Goal: Navigation & Orientation: Find specific page/section

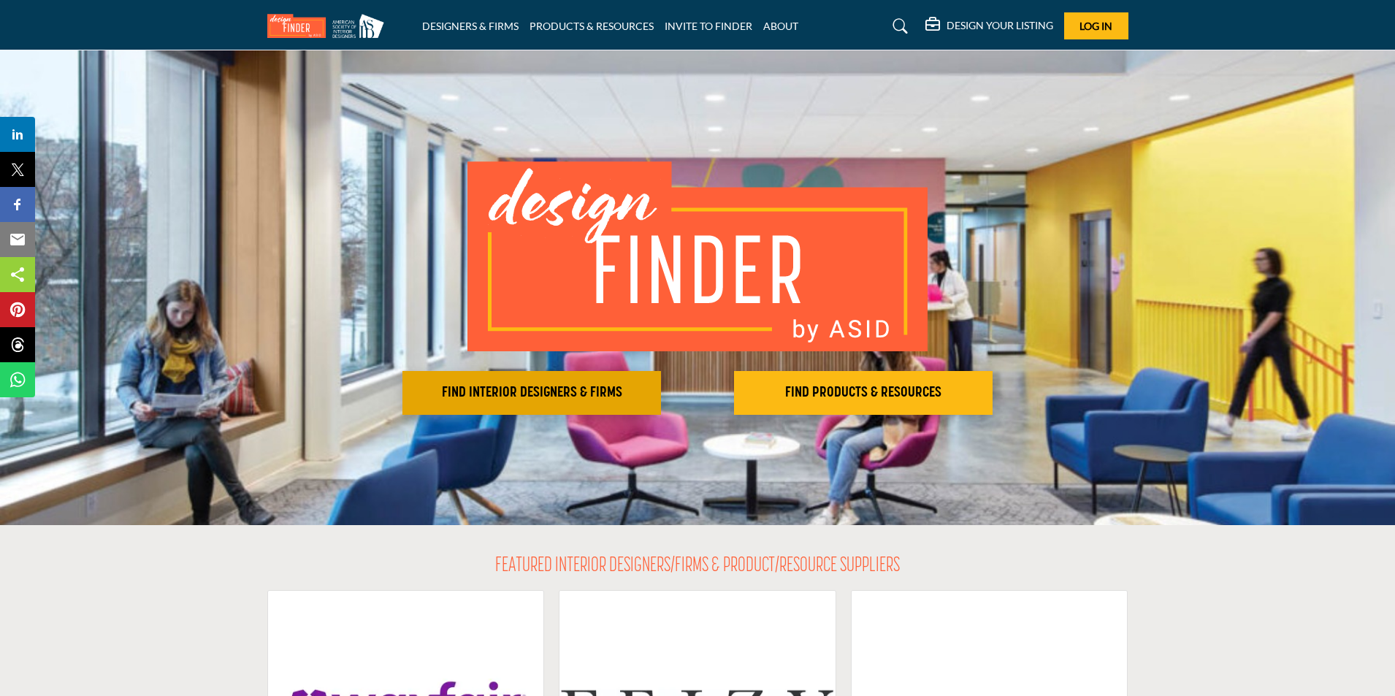
click at [638, 405] on button "FIND INTERIOR DESIGNERS & FIRMS" at bounding box center [531, 393] width 259 height 44
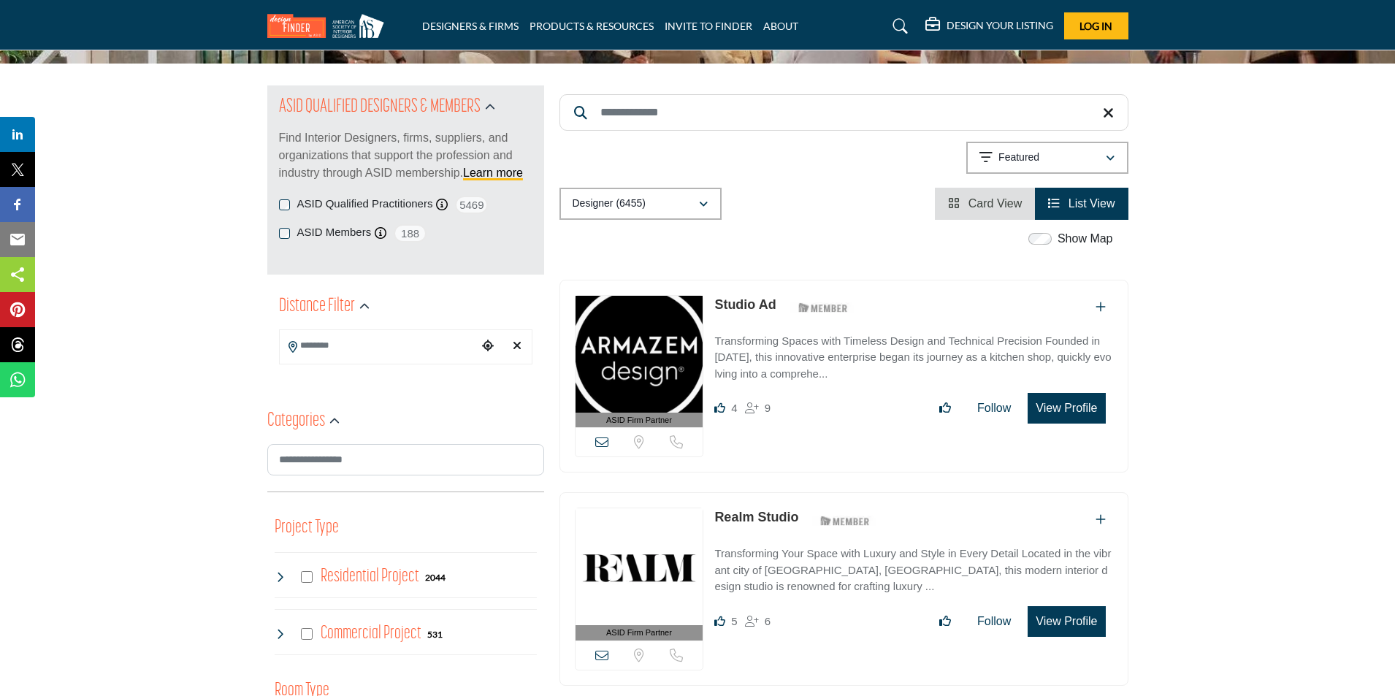
scroll to position [146, 0]
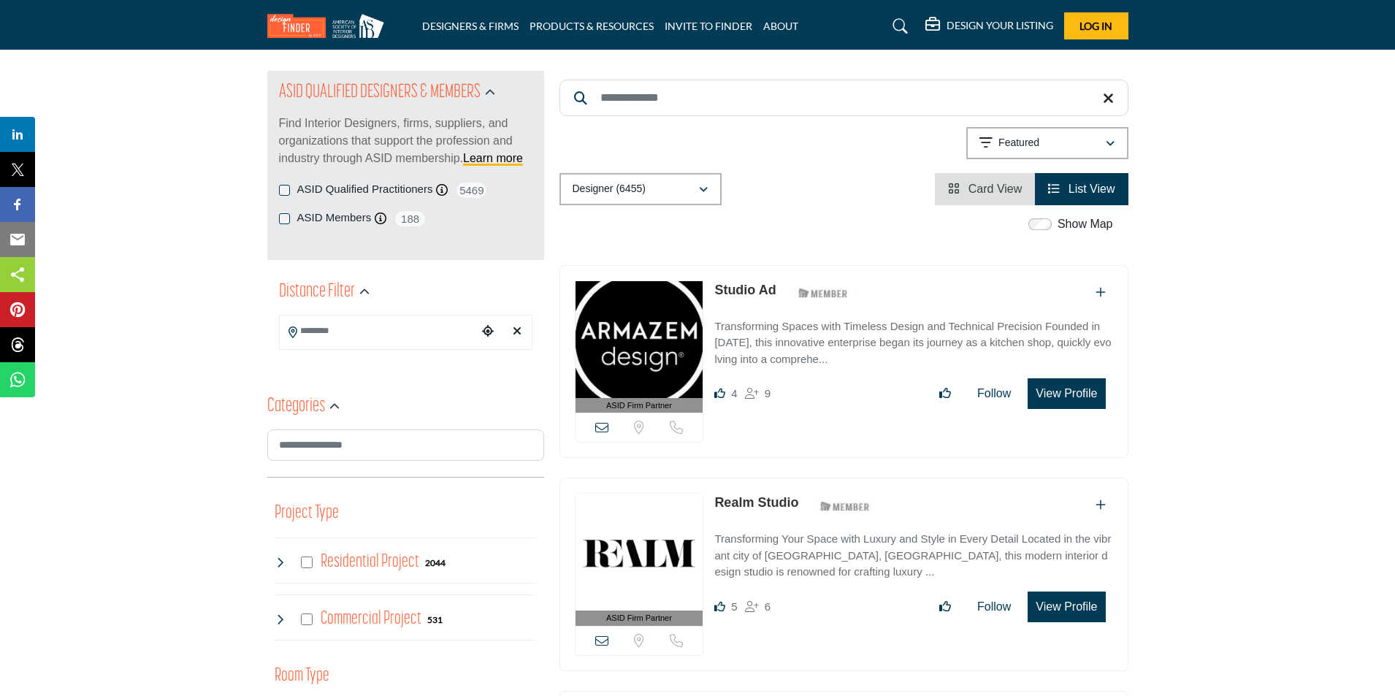
click at [325, 399] on div "Categories" at bounding box center [303, 407] width 72 height 26
click at [328, 446] on input "Search Category" at bounding box center [405, 445] width 277 height 33
click at [332, 402] on icon "button" at bounding box center [334, 407] width 10 height 10
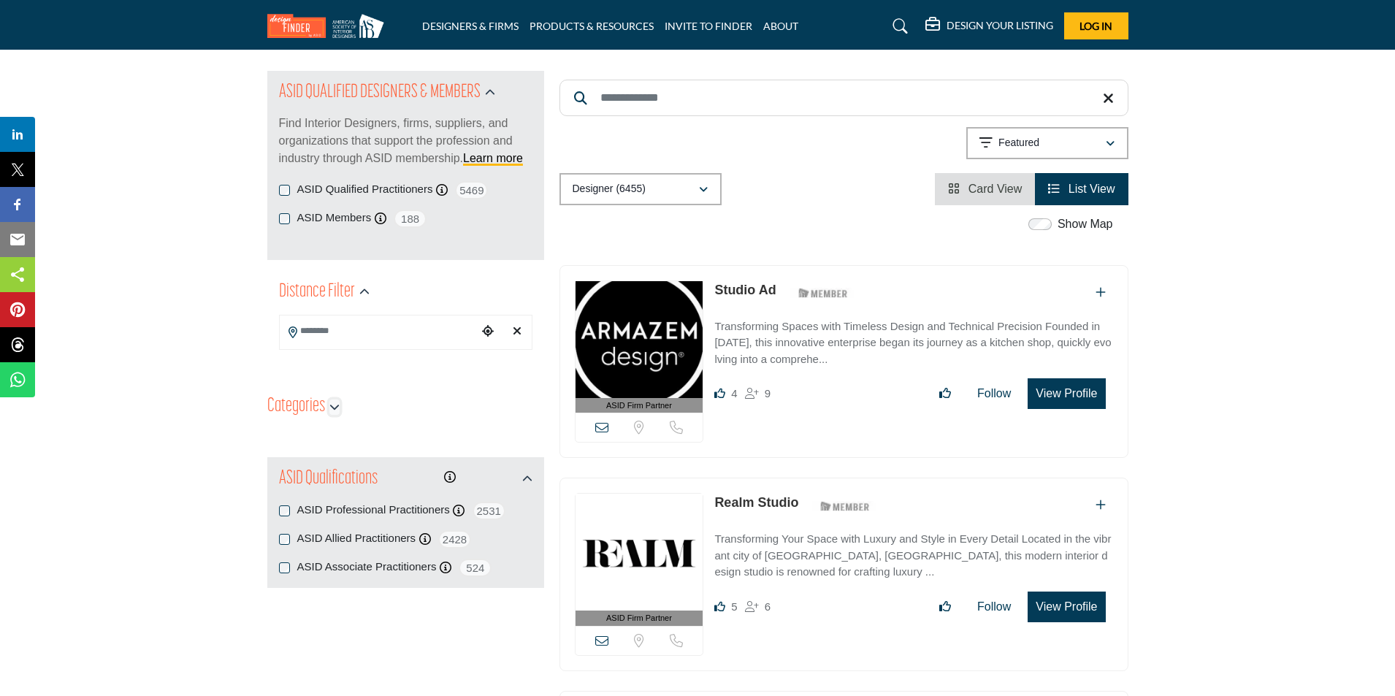
click at [332, 402] on icon "button" at bounding box center [334, 407] width 10 height 10
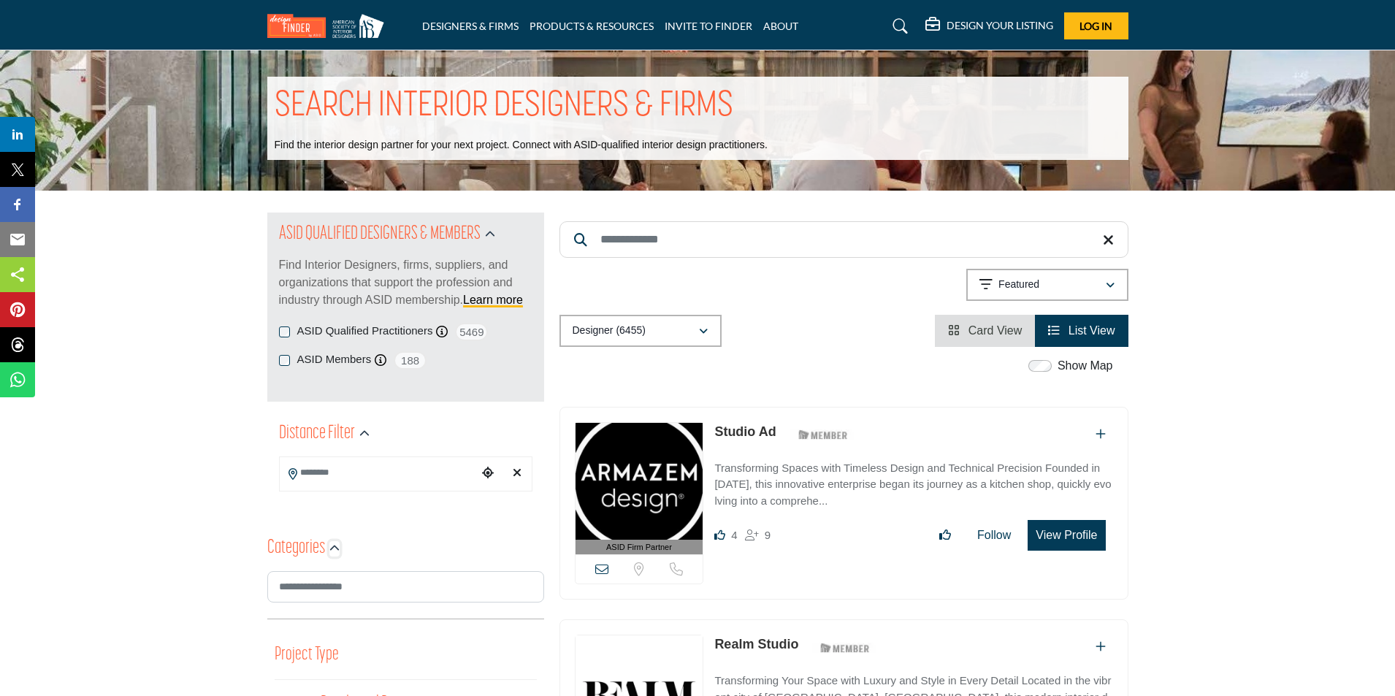
scroll to position [0, 0]
